Goal: Check status: Check status

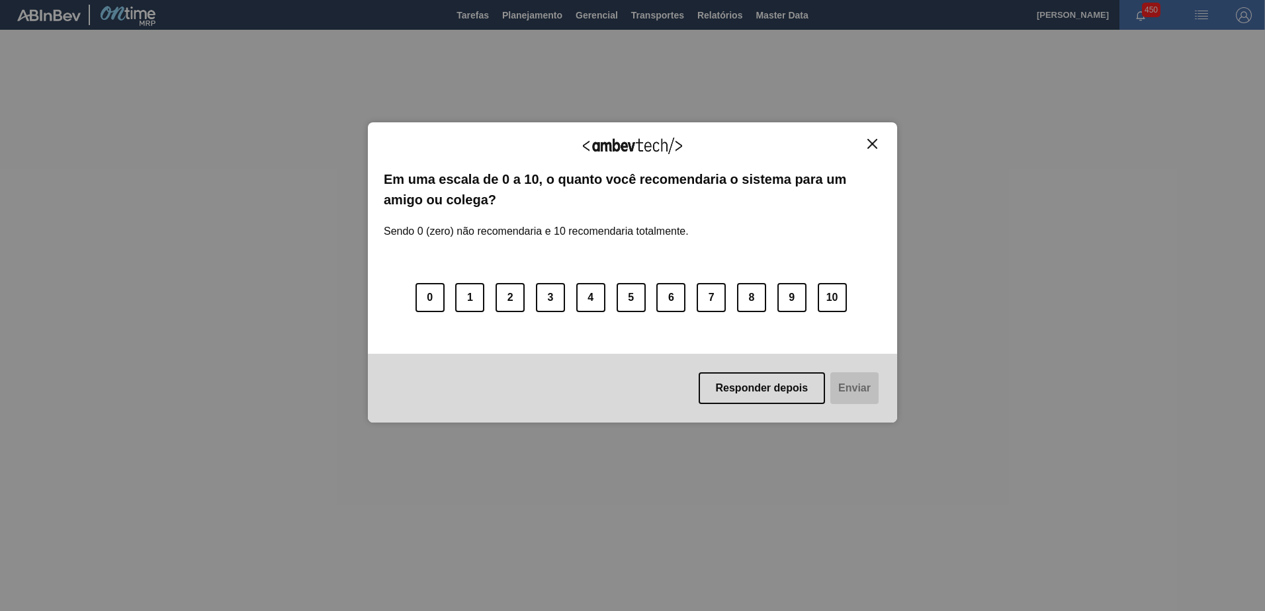
click at [788, 394] on button "Responder depois" at bounding box center [762, 389] width 127 height 32
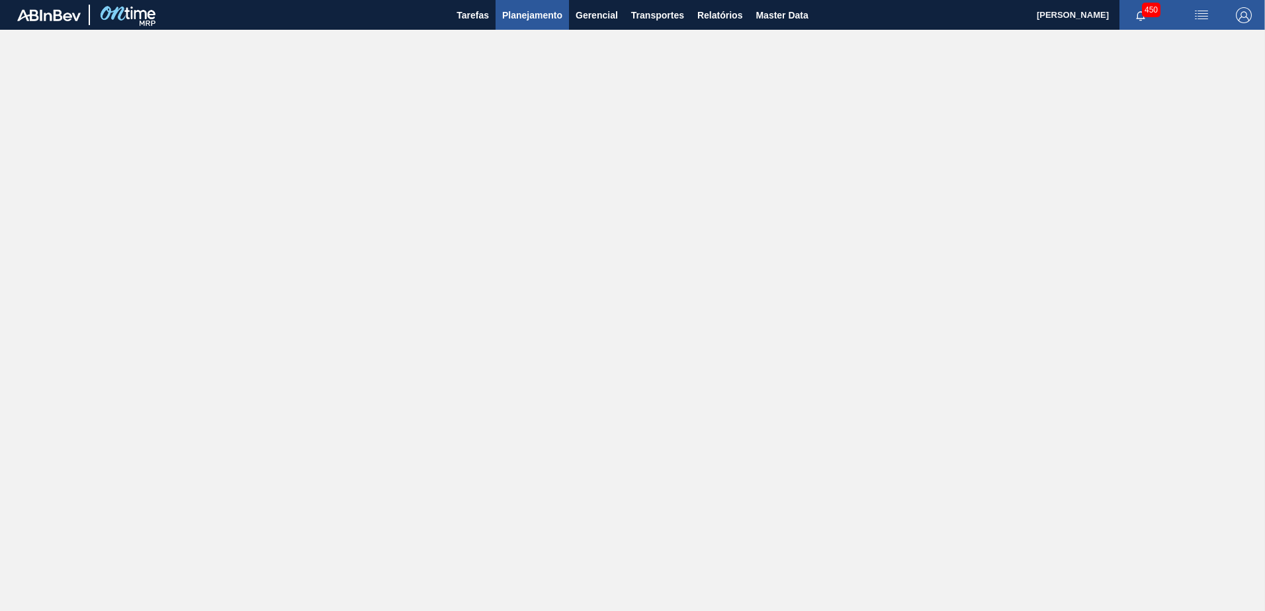
click at [529, 18] on span "Planejamento" at bounding box center [532, 15] width 60 height 16
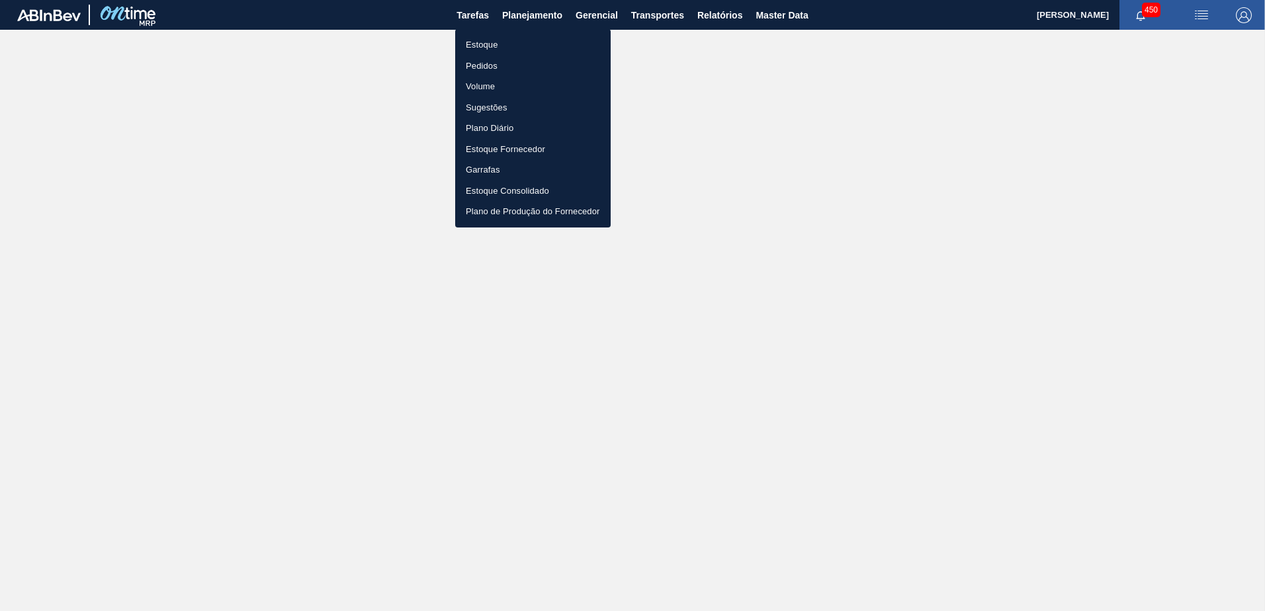
drag, startPoint x: 496, startPoint y: 49, endPoint x: 568, endPoint y: 71, distance: 74.7
click at [496, 49] on li "Estoque" at bounding box center [533, 44] width 156 height 21
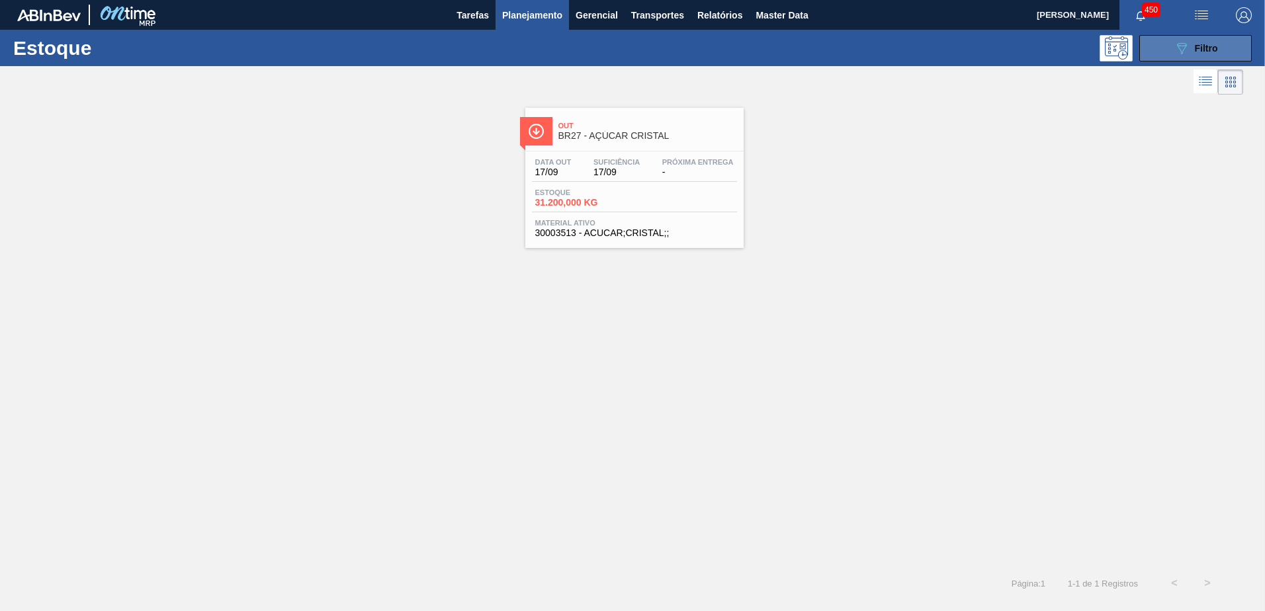
click at [1190, 42] on div "089F7B8B-B2A5-4AFE-B5C0-19BA573D28AC Filtro" at bounding box center [1196, 48] width 44 height 16
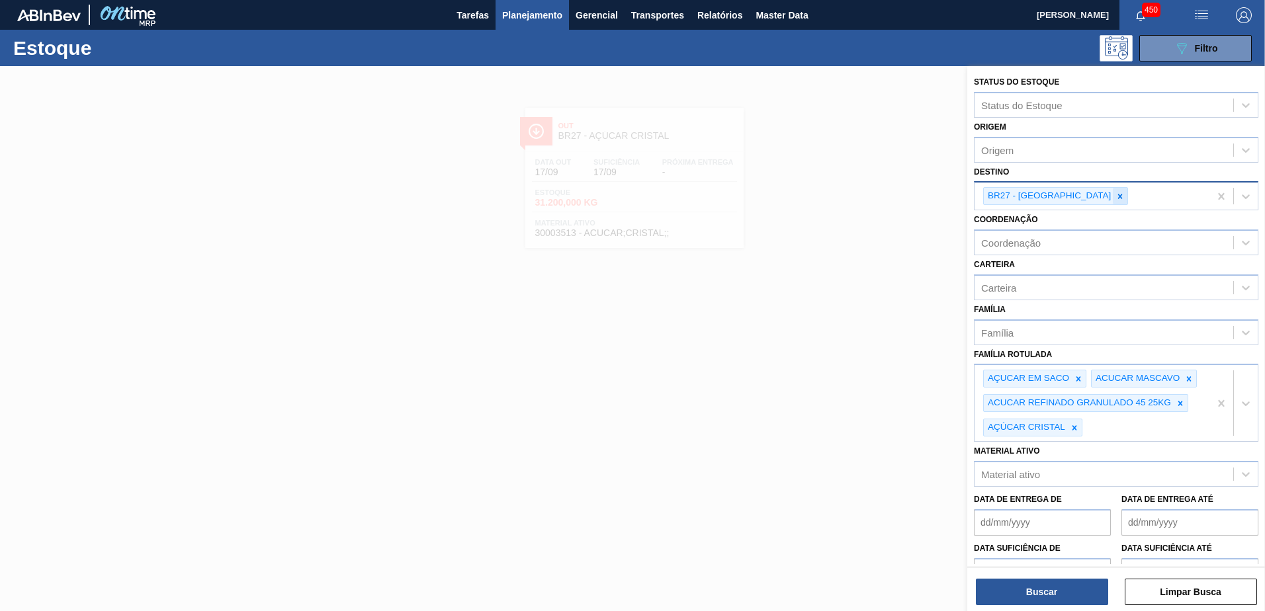
click at [1116, 196] on icon at bounding box center [1120, 196] width 9 height 9
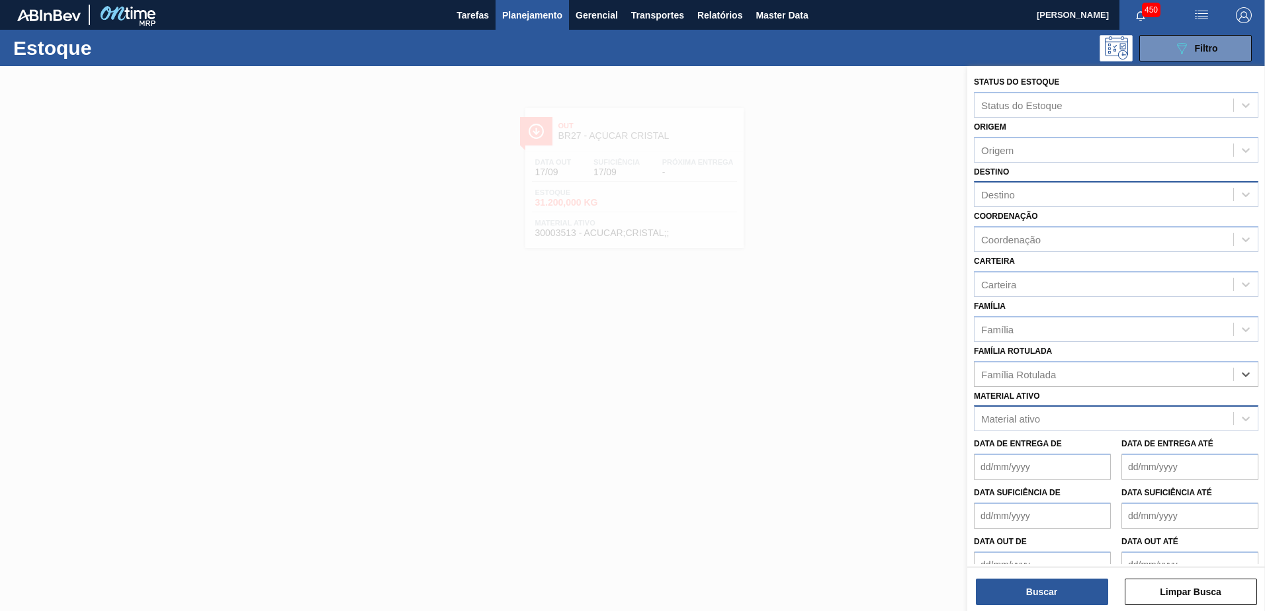
click at [1036, 414] on div "Material ativo" at bounding box center [1010, 419] width 59 height 11
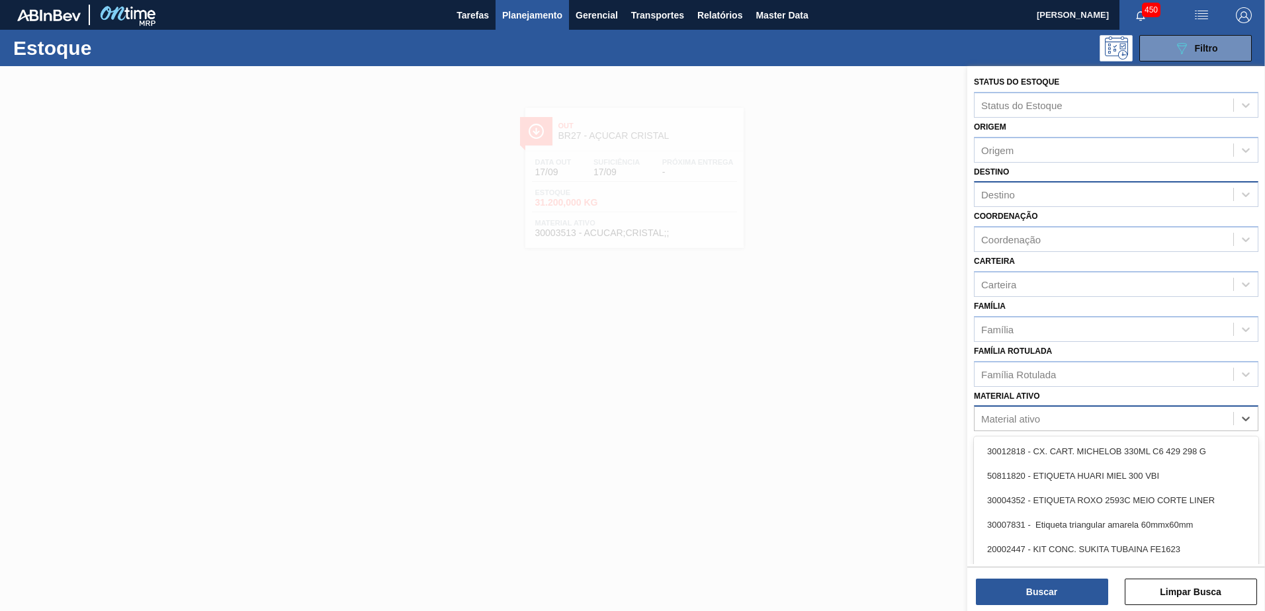
paste ativo "30034694"
type ativo "30034694"
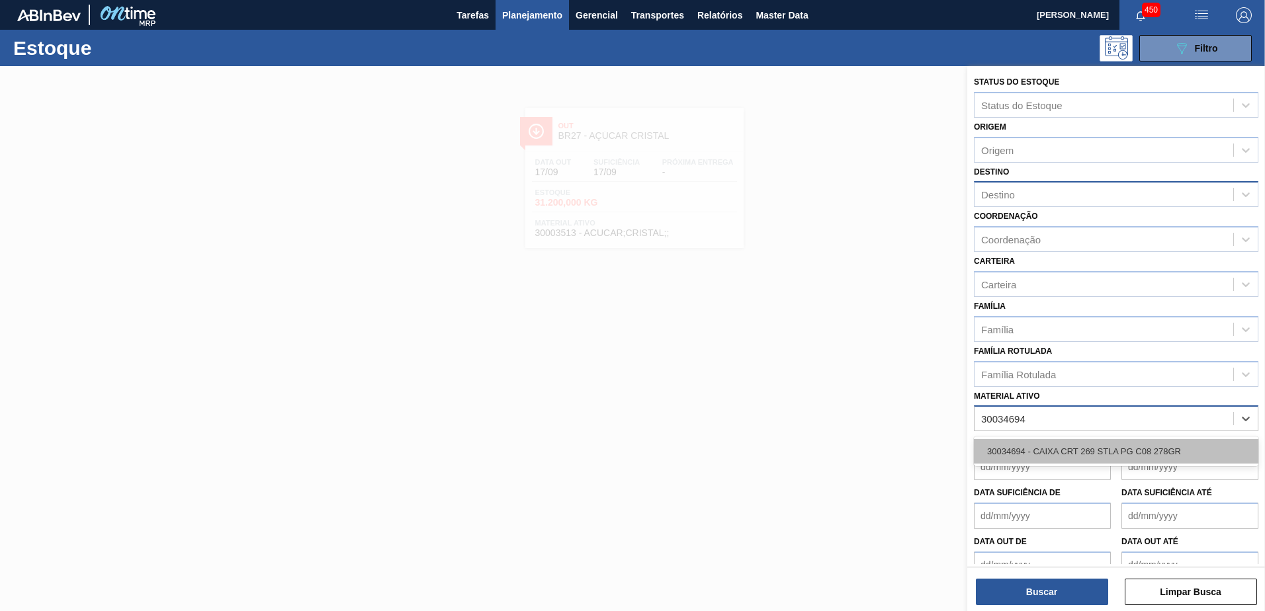
click at [1053, 451] on div "30034694 - CAIXA CRT 269 STLA PG C08 278GR" at bounding box center [1116, 451] width 285 height 24
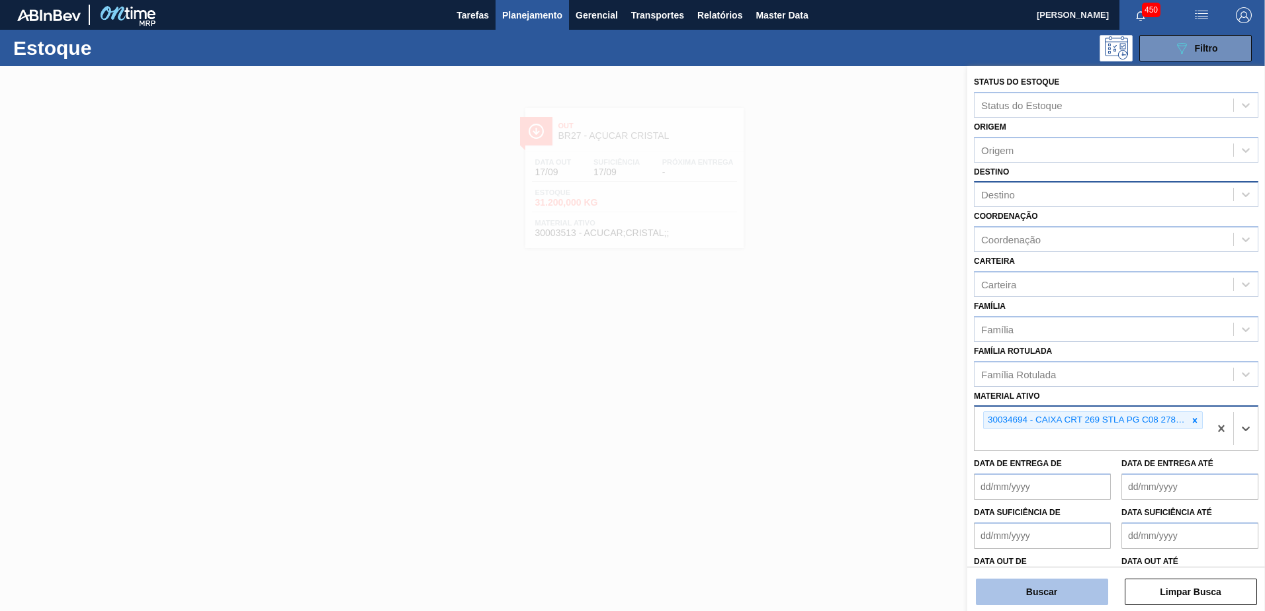
click at [1044, 587] on button "Buscar" at bounding box center [1042, 592] width 132 height 26
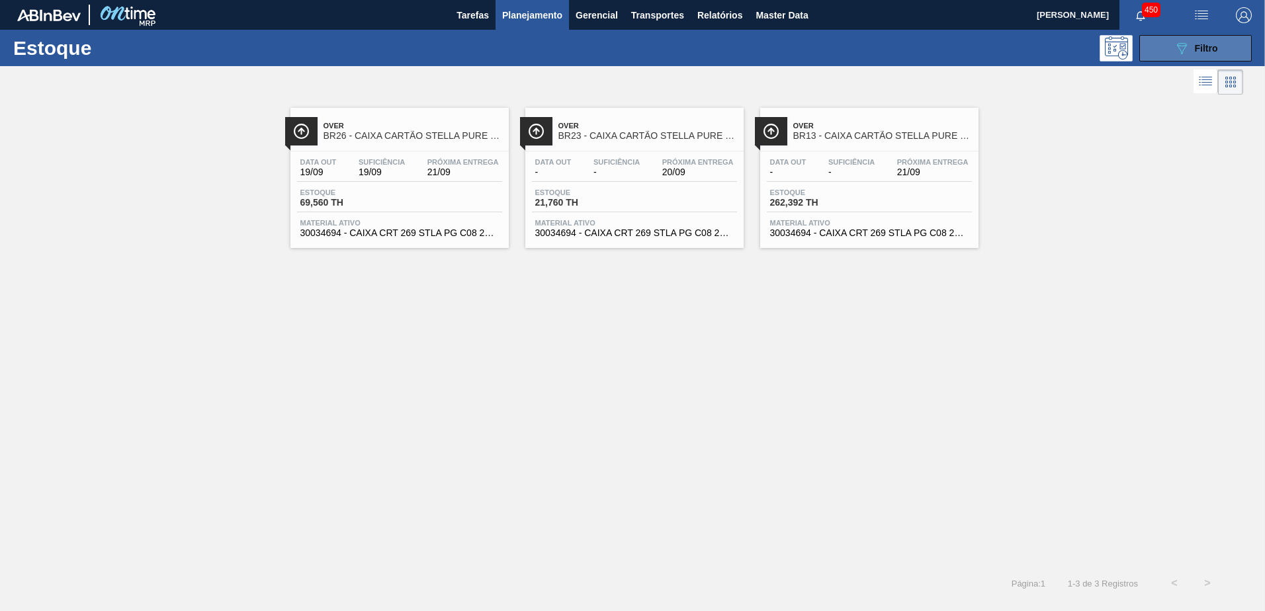
click at [1179, 38] on button "089F7B8B-B2A5-4AFE-B5C0-19BA573D28AC Filtro" at bounding box center [1196, 48] width 112 height 26
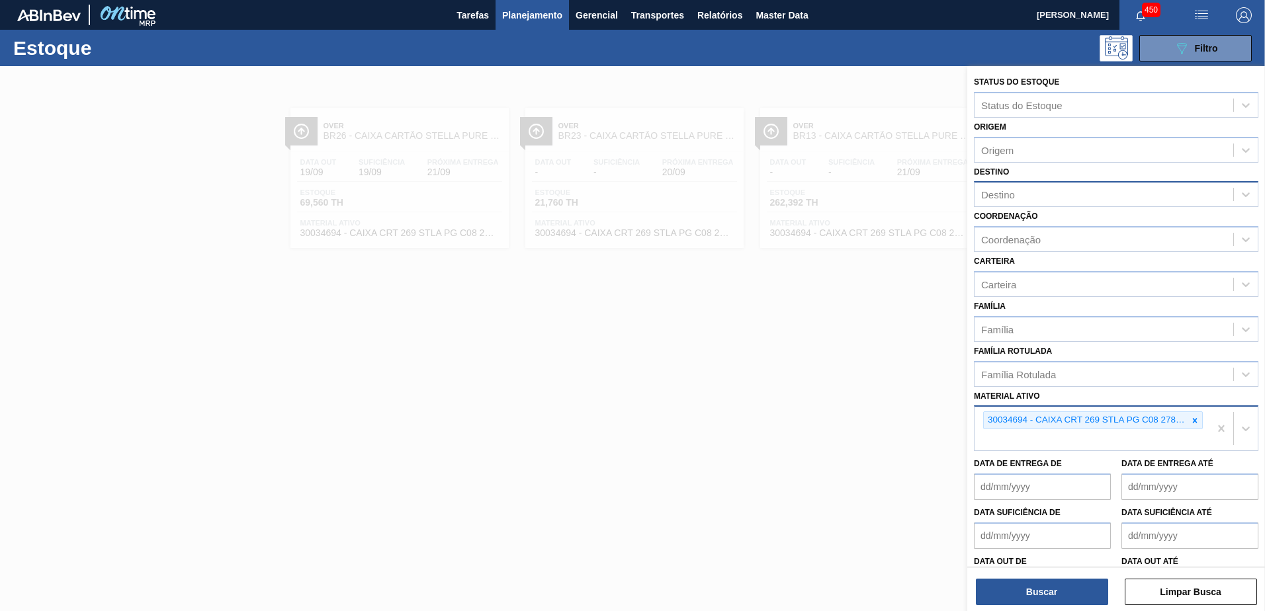
click at [490, 321] on div at bounding box center [632, 371] width 1265 height 611
